Goal: Task Accomplishment & Management: Complete application form

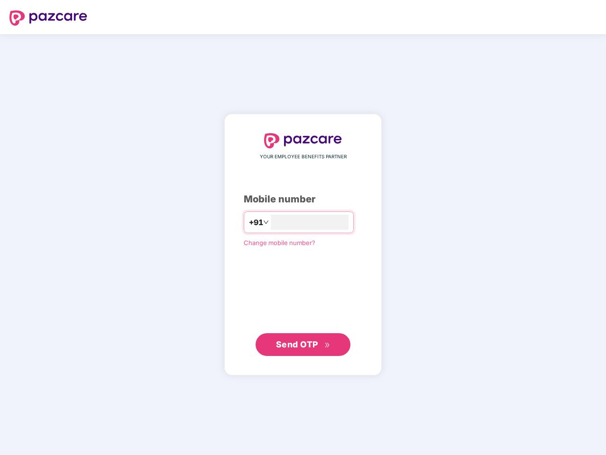
click at [303, 227] on input "number" at bounding box center [310, 222] width 78 height 15
click at [48, 18] on img at bounding box center [48, 17] width 78 height 15
click at [249, 222] on span "+91" at bounding box center [256, 223] width 14 height 12
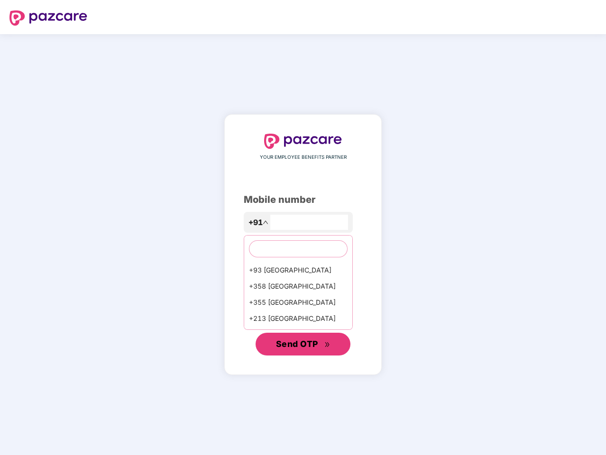
click at [303, 344] on span "Send OTP" at bounding box center [297, 344] width 42 height 10
